Goal: Task Accomplishment & Management: Use online tool/utility

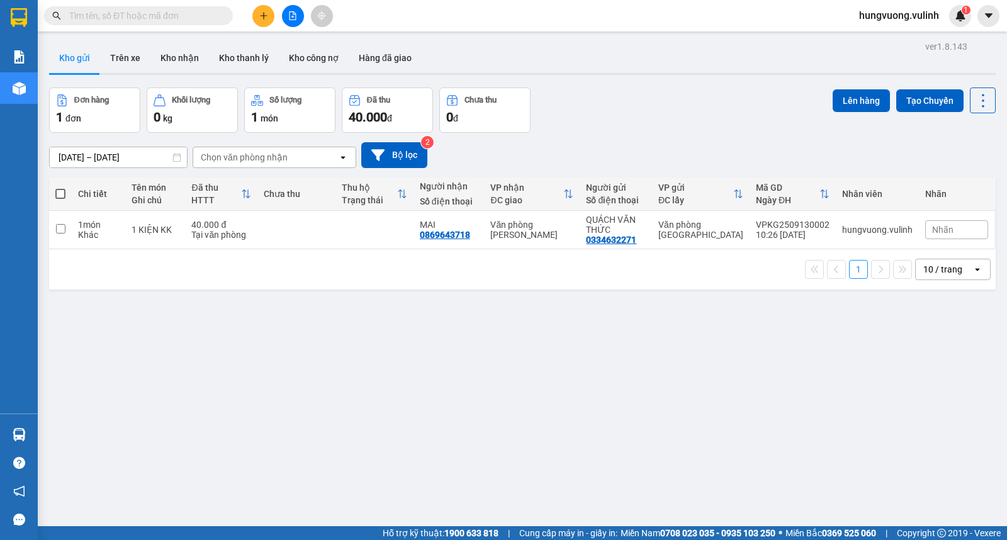
click at [54, 200] on th at bounding box center [60, 194] width 23 height 33
click at [61, 193] on span at bounding box center [60, 194] width 10 height 10
click at [60, 188] on input "checkbox" at bounding box center [60, 188] width 0 height 0
checkbox input "true"
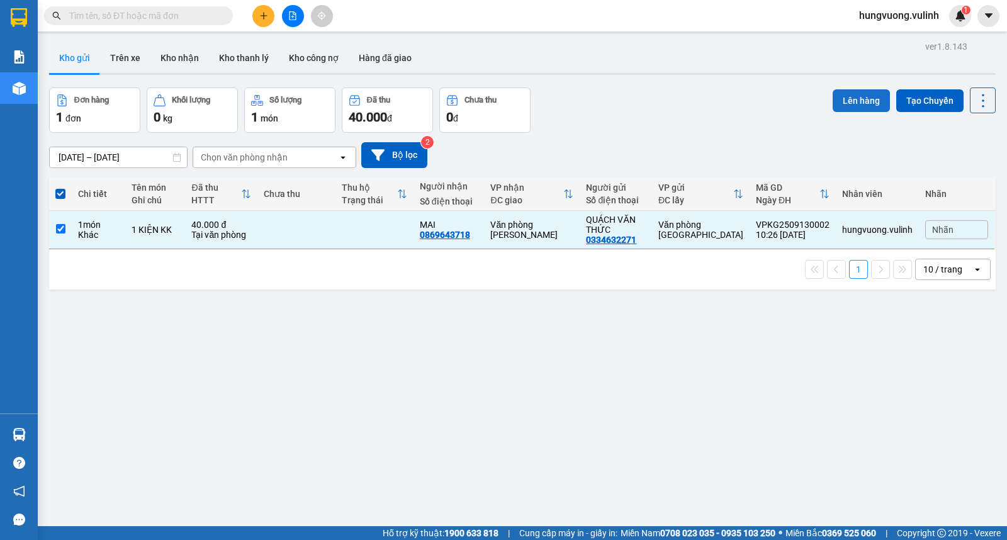
click at [835, 96] on button "Lên hàng" at bounding box center [861, 100] width 57 height 23
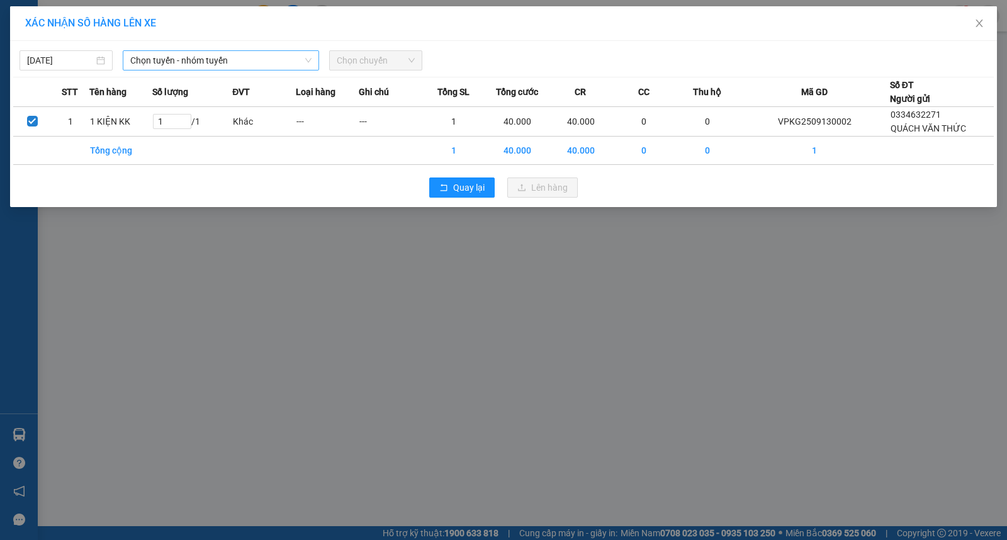
click at [222, 64] on span "Chọn tuyến - nhóm tuyến" at bounding box center [220, 60] width 181 height 19
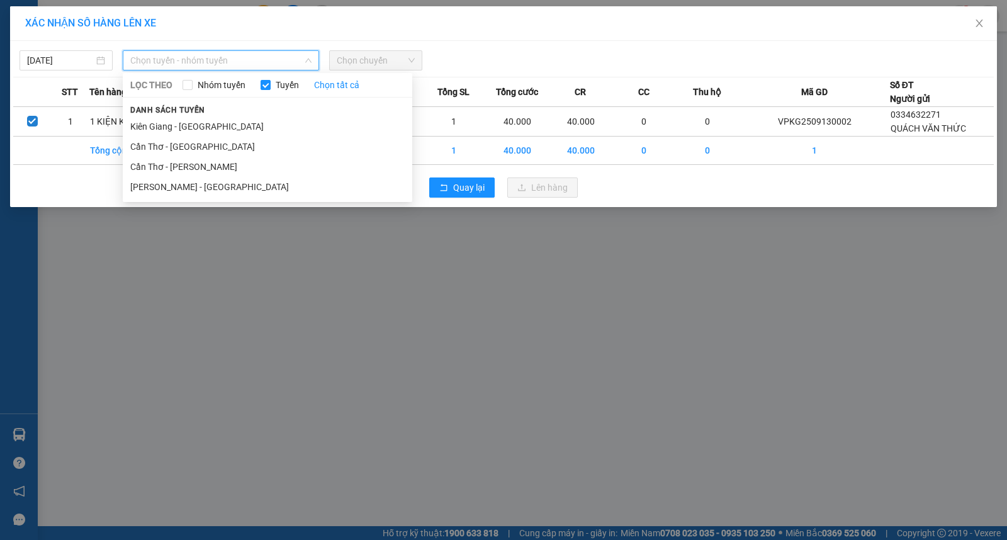
drag, startPoint x: 191, startPoint y: 125, endPoint x: 293, endPoint y: 67, distance: 117.8
click at [191, 126] on li "Kiên Giang - [GEOGRAPHIC_DATA]" at bounding box center [268, 126] width 290 height 20
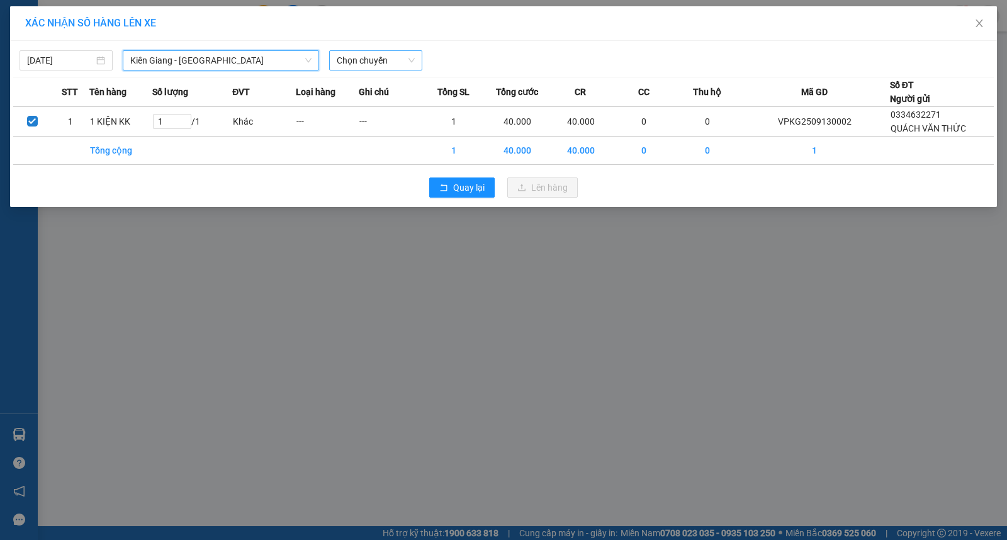
click at [373, 64] on span "Chọn chuyến" at bounding box center [376, 60] width 78 height 19
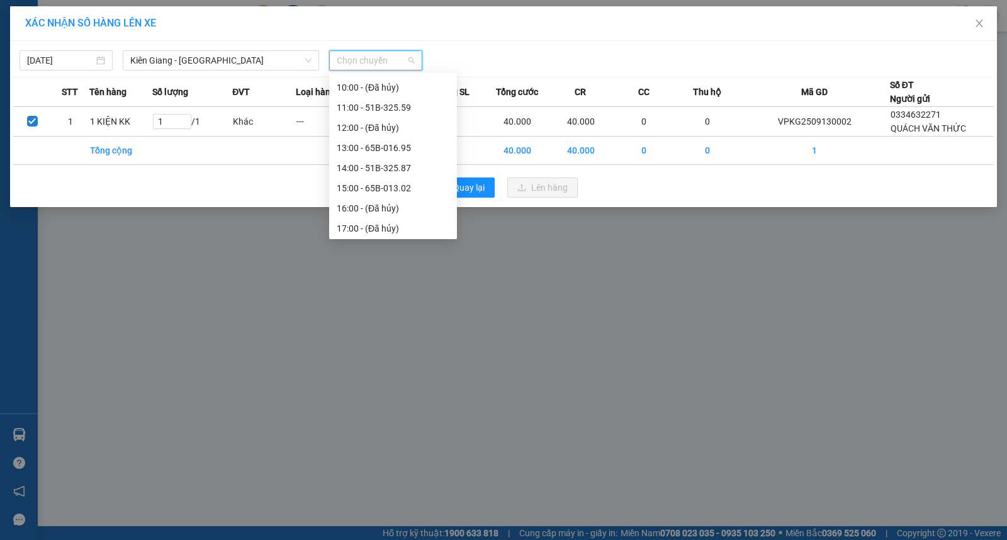
scroll to position [141, 0]
click at [413, 144] on div "13:00 - 65B-016.95" at bounding box center [393, 146] width 113 height 14
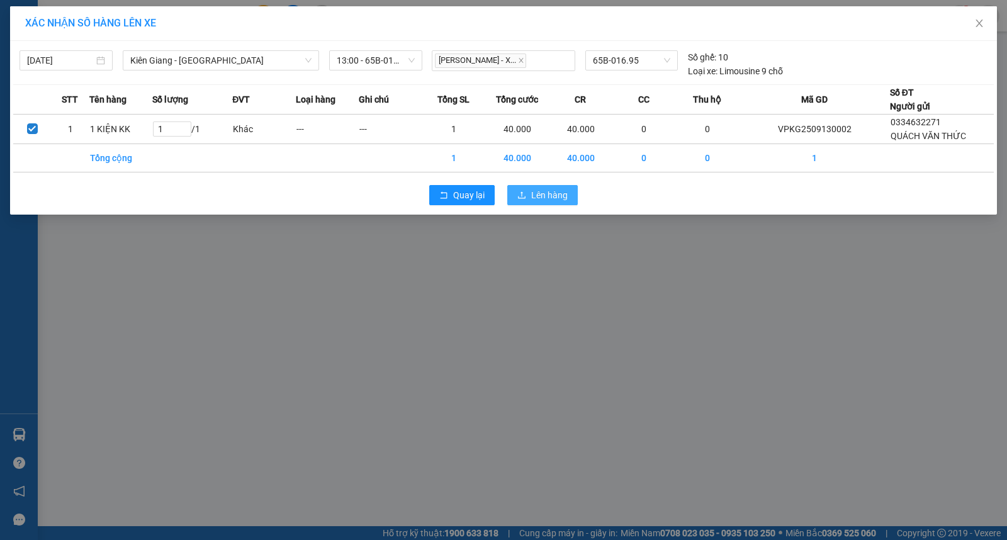
click at [524, 193] on icon "upload" at bounding box center [521, 195] width 9 height 9
